Goal: Transaction & Acquisition: Purchase product/service

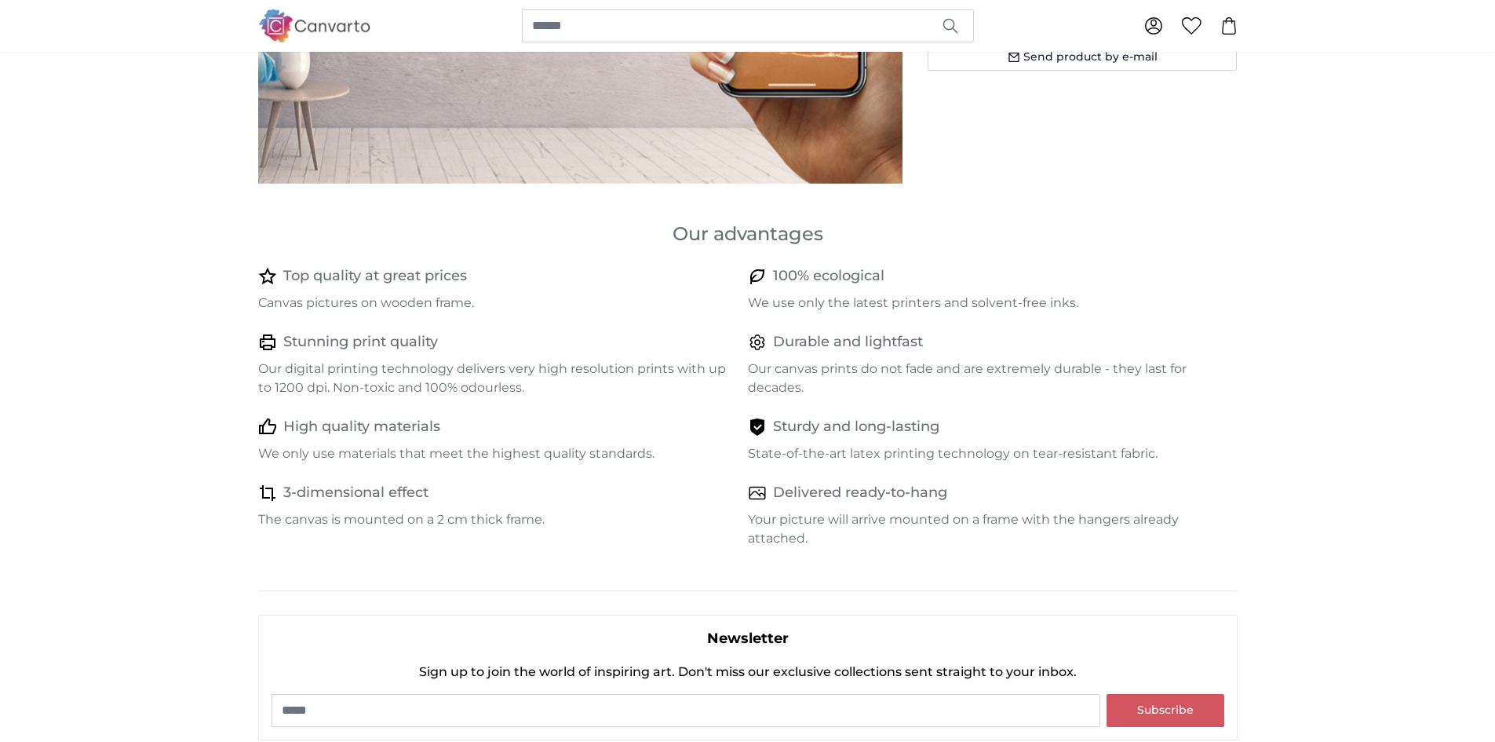
scroll to position [628, 0]
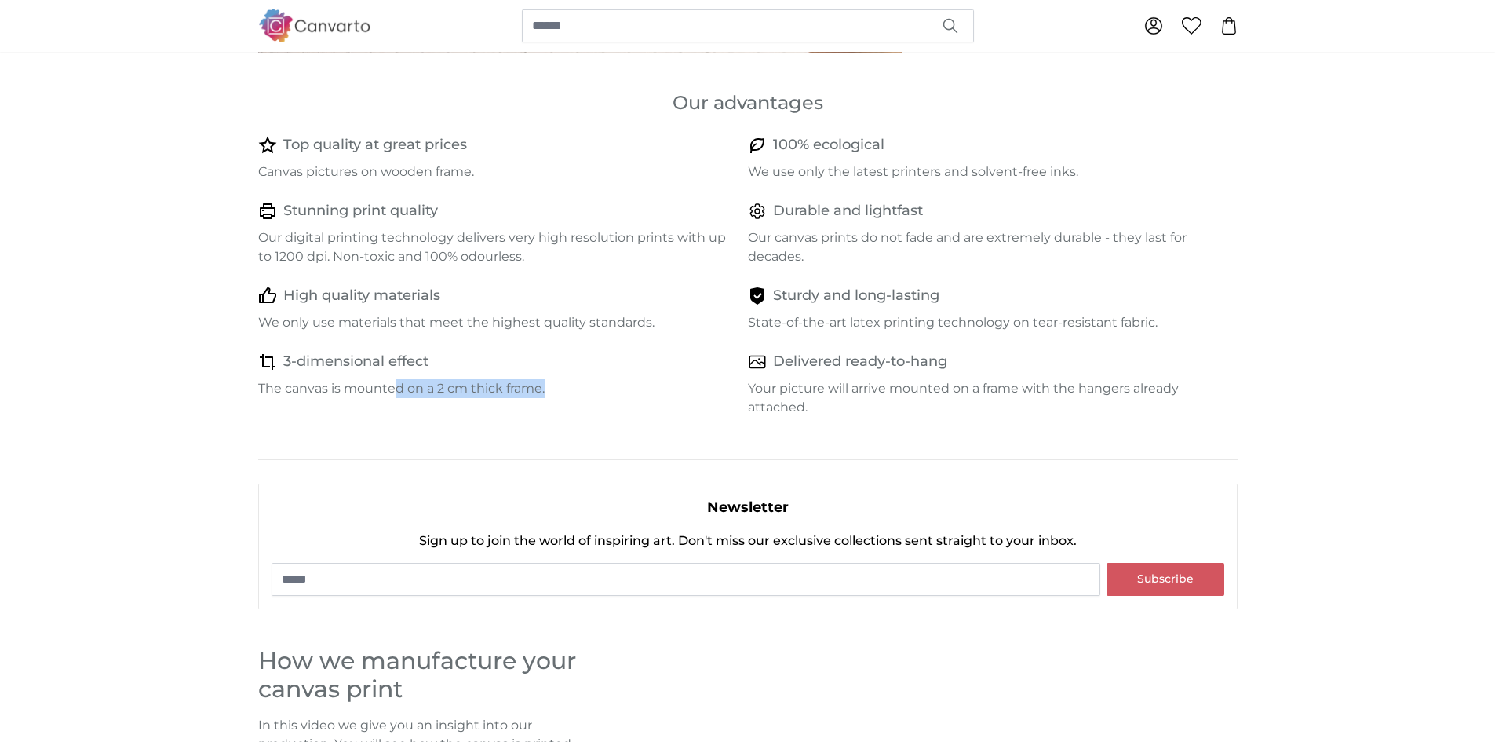
drag, startPoint x: 391, startPoint y: 390, endPoint x: 549, endPoint y: 391, distance: 157.8
click at [549, 391] on p "The canvas is mounted on a 2 cm thick frame." at bounding box center [496, 388] width 477 height 19
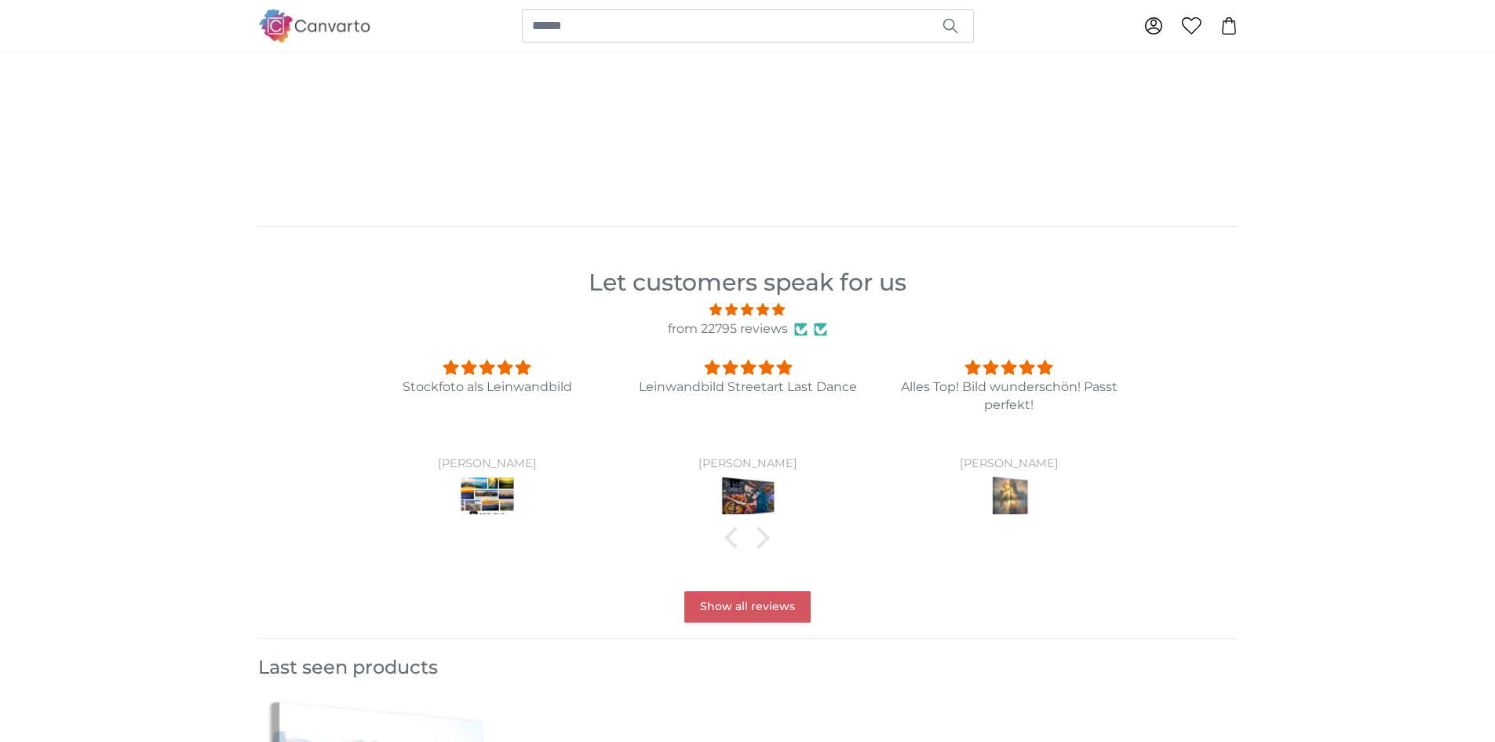
scroll to position [1413, 0]
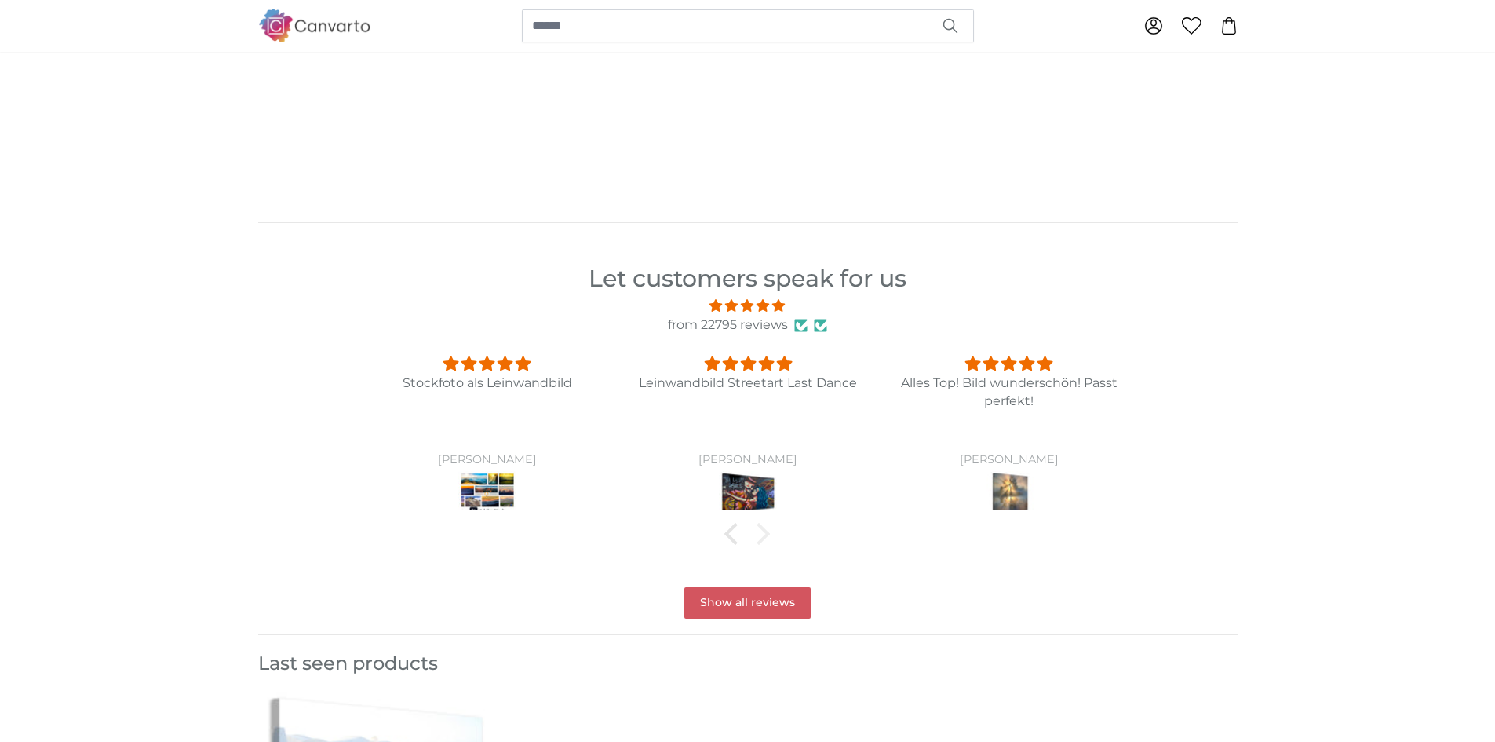
click at [762, 535] on div at bounding box center [759, 534] width 22 height 22
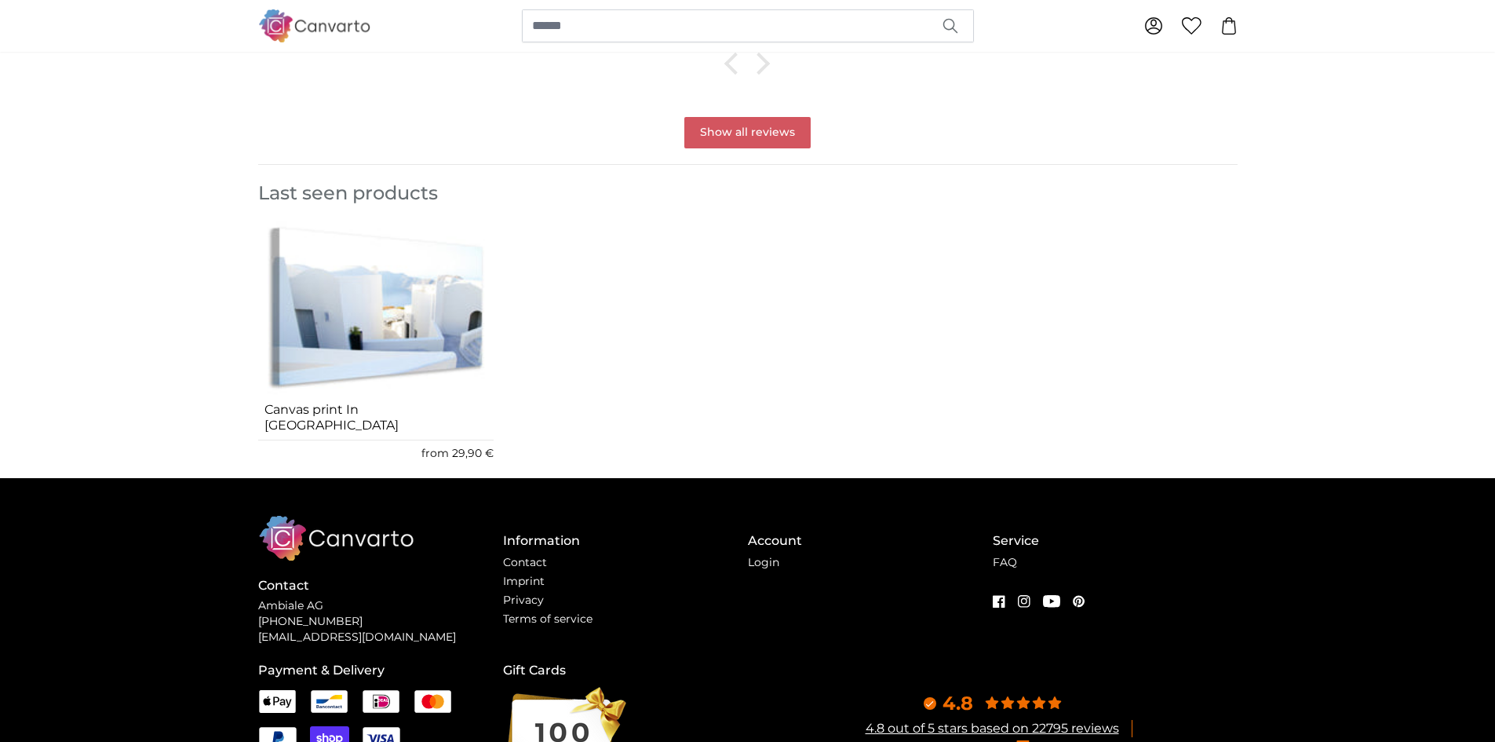
scroll to position [1884, 0]
